Goal: Task Accomplishment & Management: Manage account settings

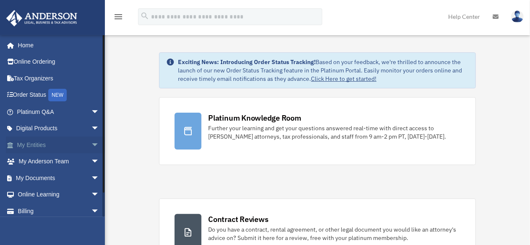
click at [38, 142] on link "My Entities arrow_drop_down" at bounding box center [59, 145] width 106 height 17
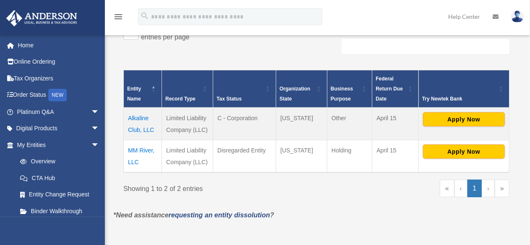
scroll to position [151, 0]
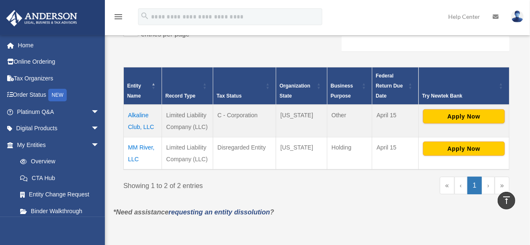
click at [104, 240] on div "jasonsparx@icloud.com Sign Out jasonsparx@icloud.com Home Online Ordering Tax O…" at bounding box center [52, 157] width 105 height 245
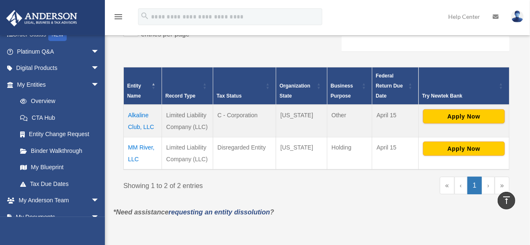
scroll to position [60, 0]
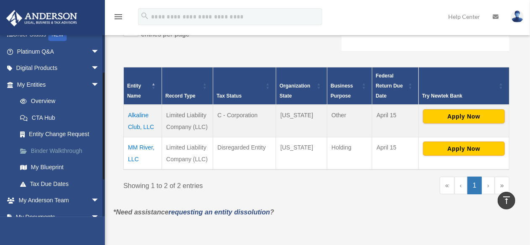
click at [73, 150] on link "Binder Walkthrough" at bounding box center [62, 151] width 100 height 17
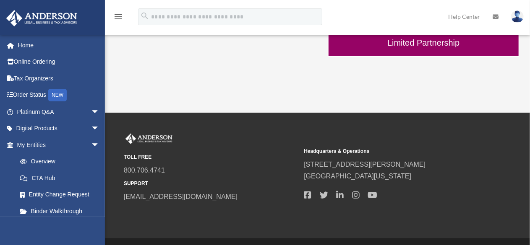
scroll to position [352, 0]
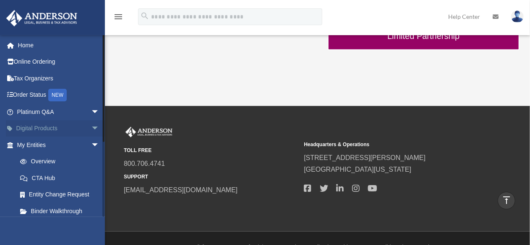
click at [41, 127] on link "Digital Products arrow_drop_down" at bounding box center [59, 128] width 106 height 17
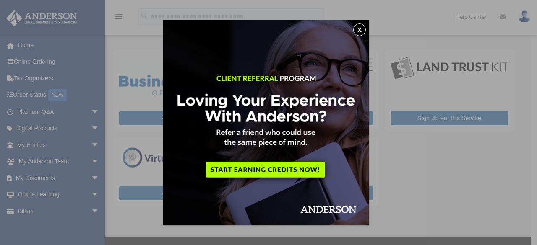
click at [361, 29] on button "x" at bounding box center [359, 29] width 13 height 13
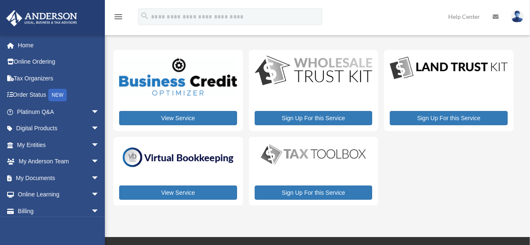
click at [444, 66] on img at bounding box center [449, 68] width 118 height 25
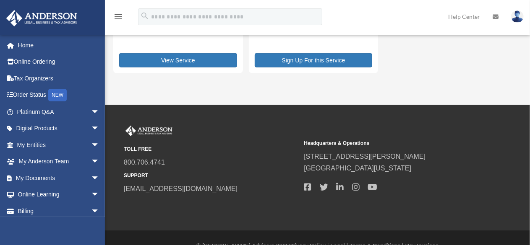
scroll to position [134, 0]
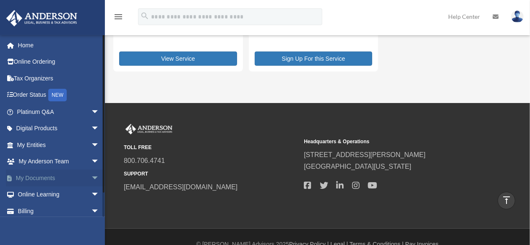
click at [91, 178] on span "arrow_drop_down" at bounding box center [99, 178] width 17 height 17
click at [36, 195] on link "Box" at bounding box center [62, 195] width 100 height 17
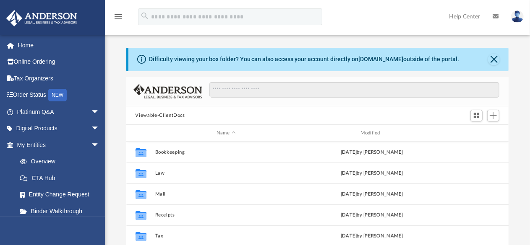
scroll to position [184, 375]
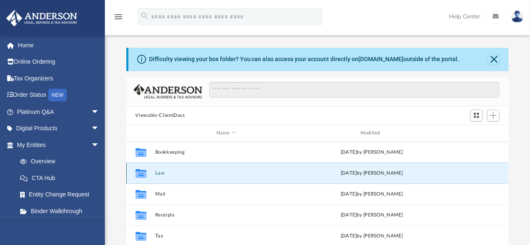
click at [168, 174] on button "Law" at bounding box center [226, 173] width 142 height 5
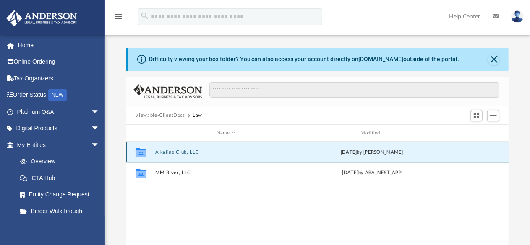
click at [173, 153] on button "Alkaline Club, LLC" at bounding box center [226, 152] width 142 height 5
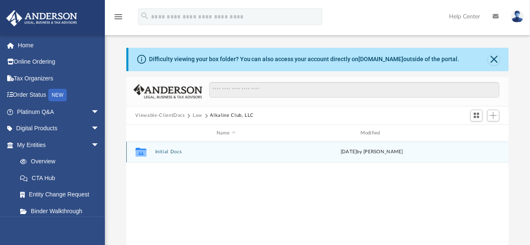
click at [173, 149] on div "Collaborated Folder Initial Docs Mon Sep 22 2025 by Laura Hundley" at bounding box center [317, 152] width 382 height 21
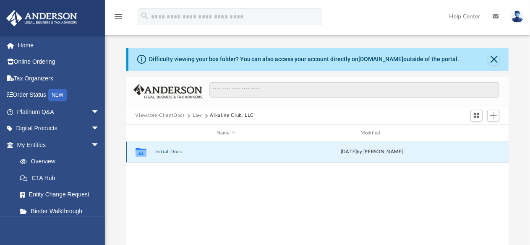
click at [160, 153] on button "Initial Docs" at bounding box center [226, 151] width 142 height 5
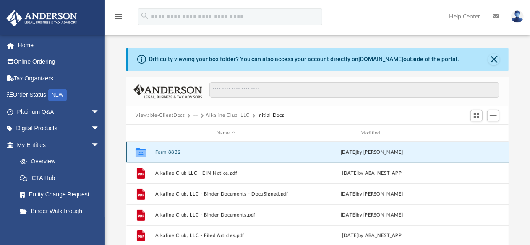
click at [164, 150] on button "Form 8832" at bounding box center [226, 152] width 142 height 5
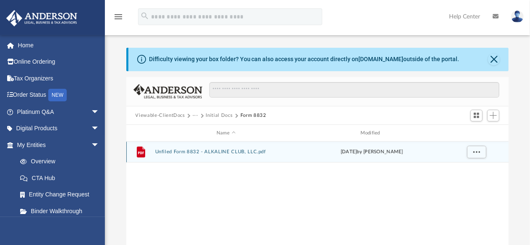
click at [186, 153] on button "Unfiled Form 8832 - ALKALINE CLUB, LLC.pdf" at bounding box center [226, 151] width 142 height 5
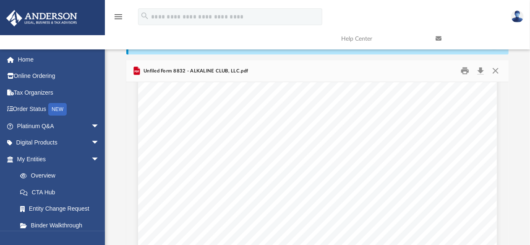
scroll to position [231, 0]
click at [465, 72] on button "Print" at bounding box center [464, 71] width 17 height 13
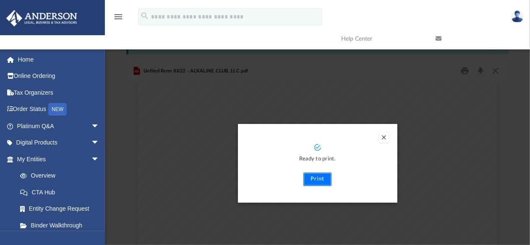
click at [317, 180] on button "Print" at bounding box center [317, 179] width 28 height 13
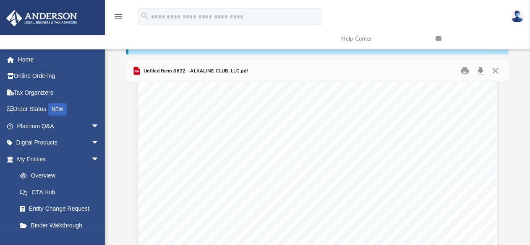
scroll to position [0, 0]
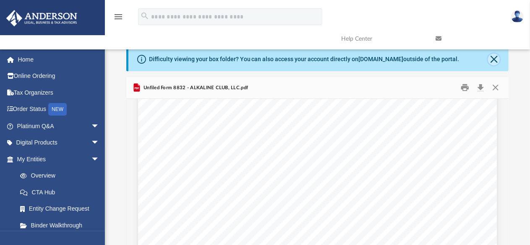
click at [493, 58] on button "Close" at bounding box center [494, 60] width 12 height 12
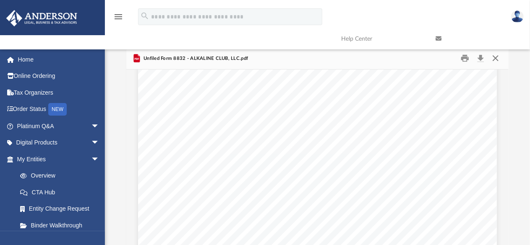
click at [495, 58] on button "Close" at bounding box center [495, 58] width 15 height 13
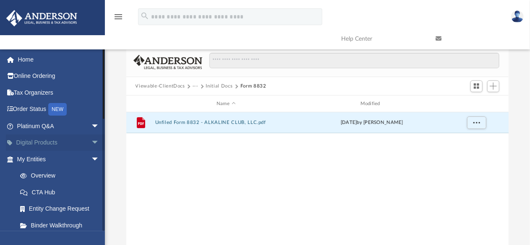
click at [91, 145] on span "arrow_drop_down" at bounding box center [99, 143] width 17 height 17
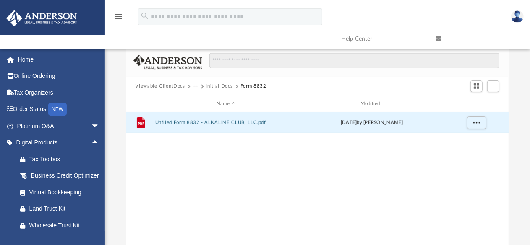
click at [101, 231] on div "jasonsparx@icloud.com Sign Out jasonsparx@icloud.com Home Online Ordering Tax O…" at bounding box center [52, 171] width 105 height 245
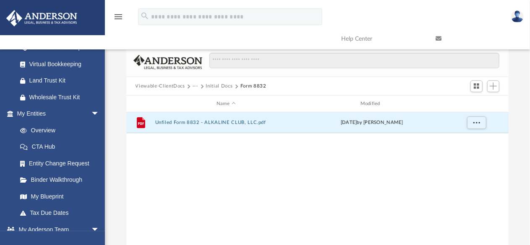
scroll to position [129, 0]
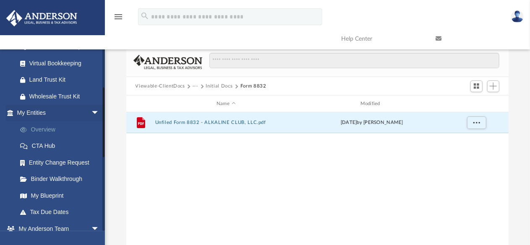
click at [49, 138] on link "Overview" at bounding box center [62, 129] width 100 height 17
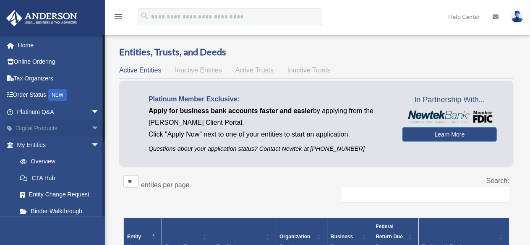
click at [91, 129] on span "arrow_drop_down" at bounding box center [99, 128] width 17 height 17
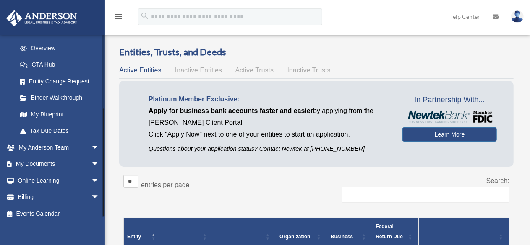
scroll to position [213, 0]
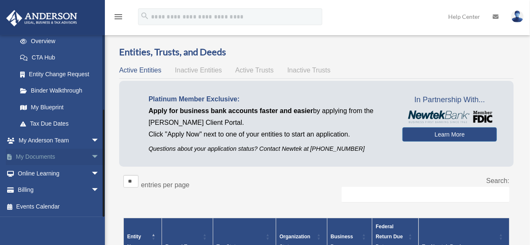
click at [91, 157] on span "arrow_drop_down" at bounding box center [99, 157] width 17 height 17
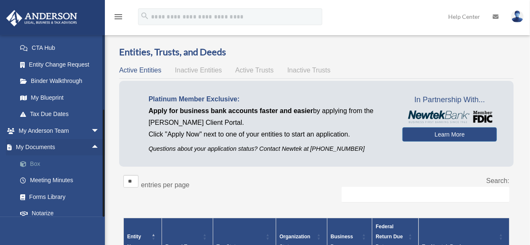
click at [38, 172] on link "Box" at bounding box center [62, 164] width 100 height 17
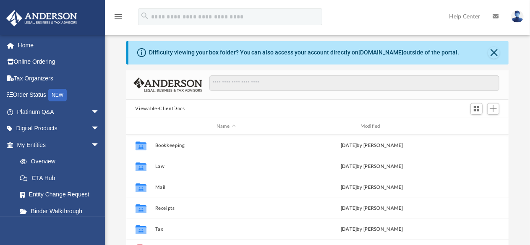
scroll to position [6, 0]
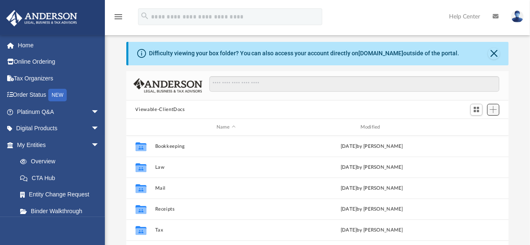
click at [493, 110] on span "Add" at bounding box center [492, 109] width 7 height 7
click at [481, 129] on li "Upload" at bounding box center [481, 126] width 27 height 9
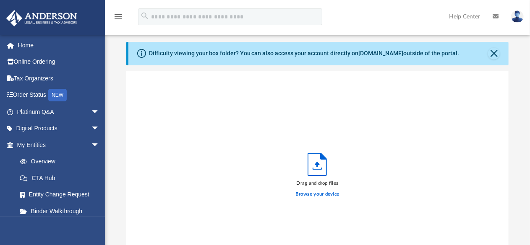
scroll to position [206, 375]
click at [495, 55] on button "Close" at bounding box center [494, 54] width 12 height 12
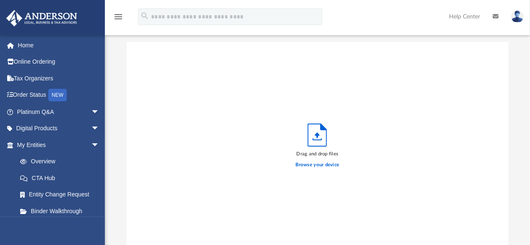
click at [496, 135] on div "Drag and drop files Browse your device" at bounding box center [317, 148] width 382 height 213
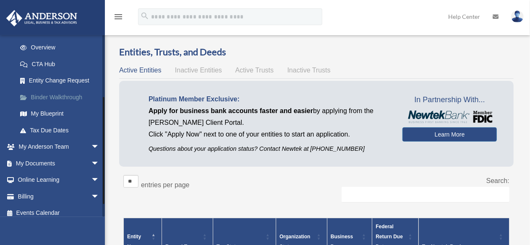
scroll to position [120, 0]
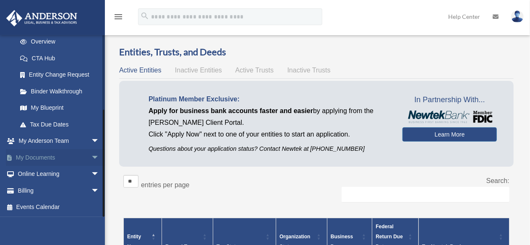
click at [91, 164] on span "arrow_drop_down" at bounding box center [99, 157] width 17 height 17
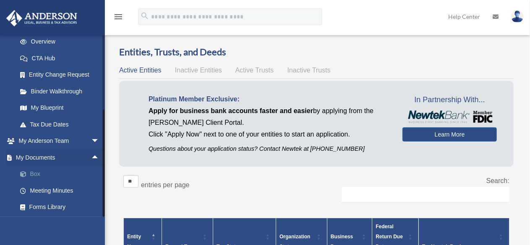
click at [36, 174] on link "Box" at bounding box center [62, 174] width 100 height 17
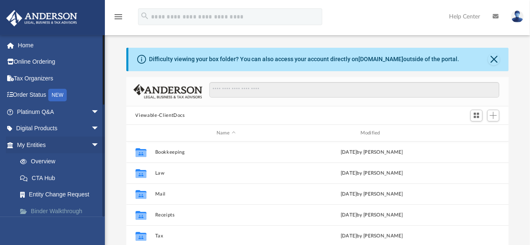
scroll to position [184, 375]
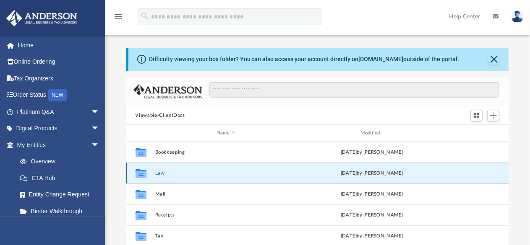
click at [159, 176] on button "Law" at bounding box center [226, 173] width 142 height 5
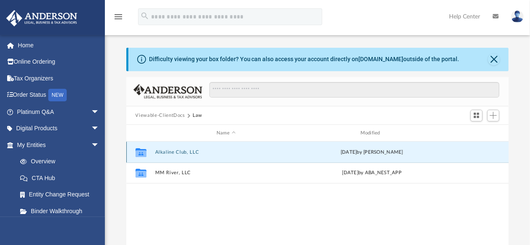
click at [181, 153] on button "Alkaline Club, LLC" at bounding box center [226, 152] width 142 height 5
click at [181, 153] on button "Initial Docs" at bounding box center [226, 151] width 142 height 5
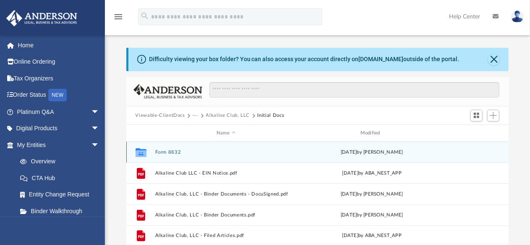
click at [174, 153] on button "Form 8832" at bounding box center [226, 152] width 142 height 5
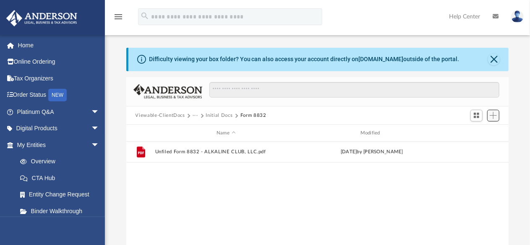
click at [493, 116] on span "Add" at bounding box center [492, 115] width 7 height 7
click at [474, 132] on li "Upload" at bounding box center [481, 132] width 27 height 9
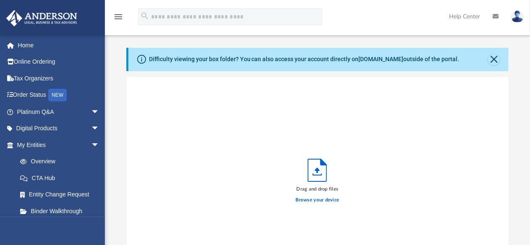
scroll to position [206, 375]
click at [315, 198] on label "Browse your device" at bounding box center [318, 201] width 44 height 8
click at [0, 0] on input "Browse your device" at bounding box center [0, 0] width 0 height 0
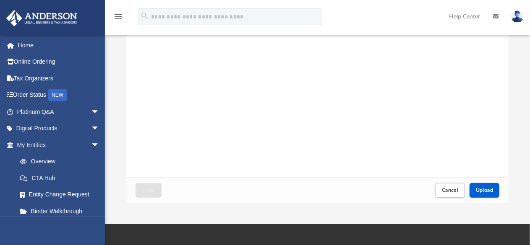
scroll to position [107, 0]
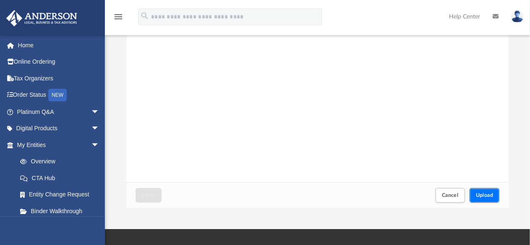
click at [486, 193] on span "Upload" at bounding box center [485, 195] width 18 height 5
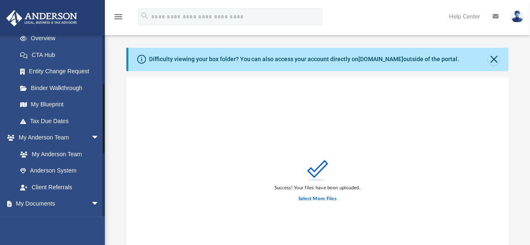
scroll to position [128, 0]
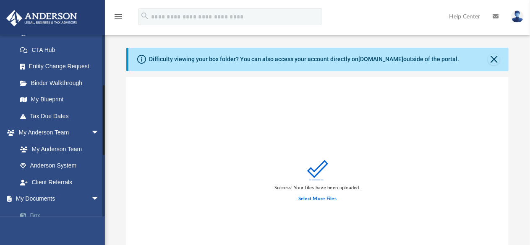
click at [35, 217] on link "Box" at bounding box center [62, 215] width 100 height 17
click at [29, 214] on span at bounding box center [27, 216] width 5 height 6
click at [492, 60] on button "Close" at bounding box center [494, 60] width 12 height 12
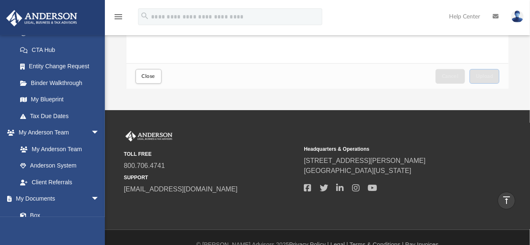
scroll to position [179, 0]
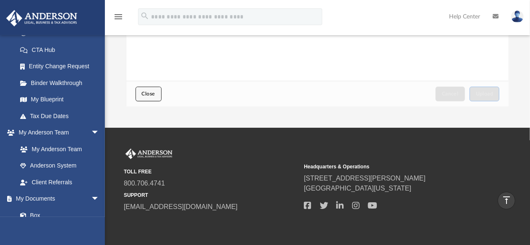
click at [151, 94] on span "Close" at bounding box center [148, 93] width 13 height 5
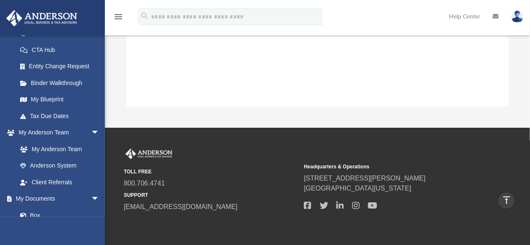
scroll to position [0, 0]
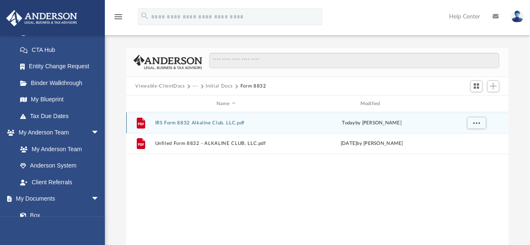
click at [177, 123] on button "IRS Form 8832 Alkaline Club, LLC.pdf" at bounding box center [226, 122] width 142 height 5
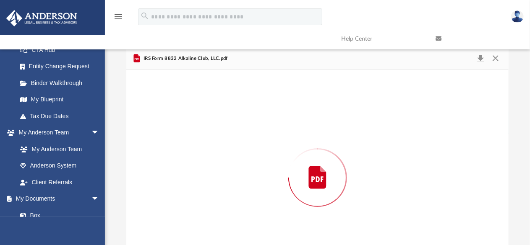
scroll to position [40, 0]
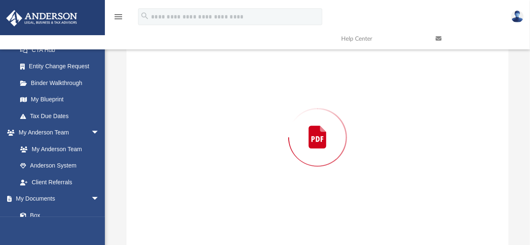
click at [177, 123] on div "Preview" at bounding box center [317, 137] width 382 height 216
